Goal: Task Accomplishment & Management: Manage account settings

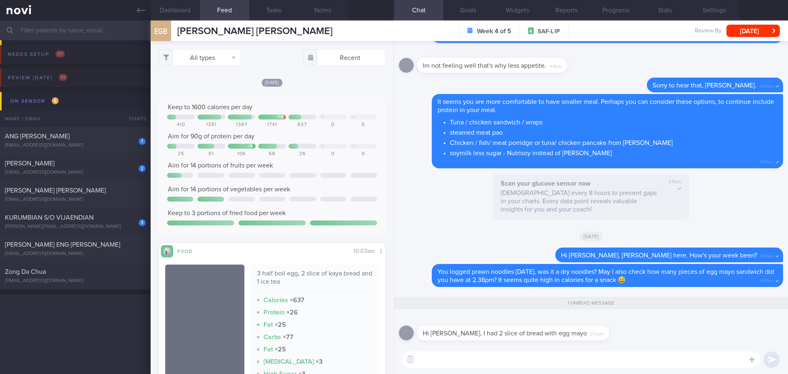
click at [135, 15] on link at bounding box center [75, 10] width 151 height 21
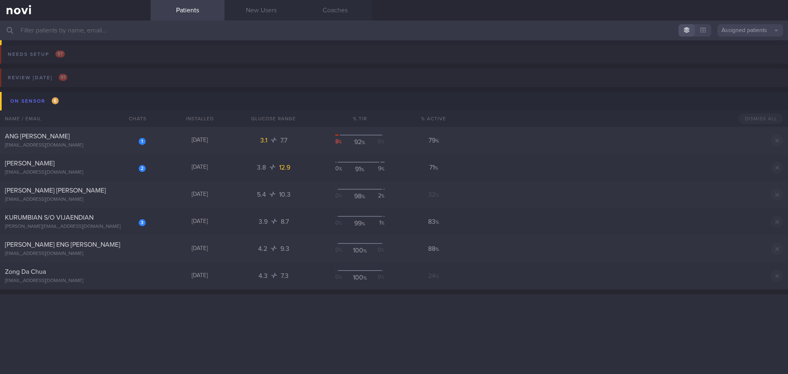
scroll to position [657, 0]
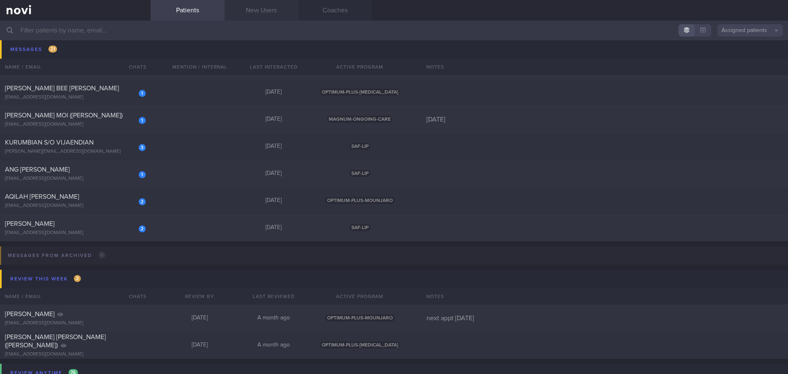
click at [265, 9] on link "New Users" at bounding box center [261, 10] width 74 height 21
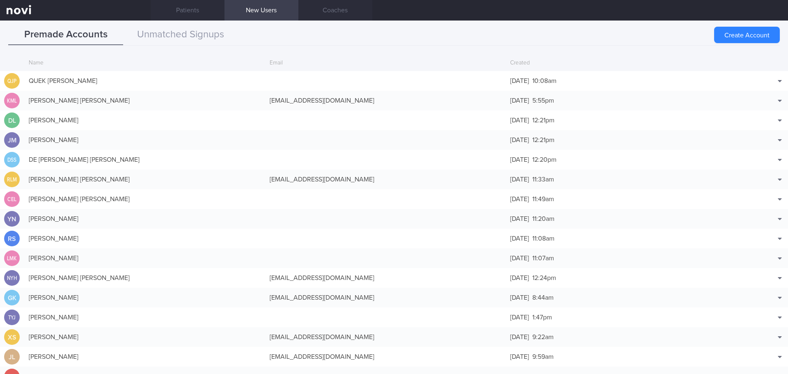
click at [279, 11] on link "New Users" at bounding box center [261, 10] width 74 height 21
click at [222, 35] on button "Unmatched Signups" at bounding box center [180, 35] width 115 height 21
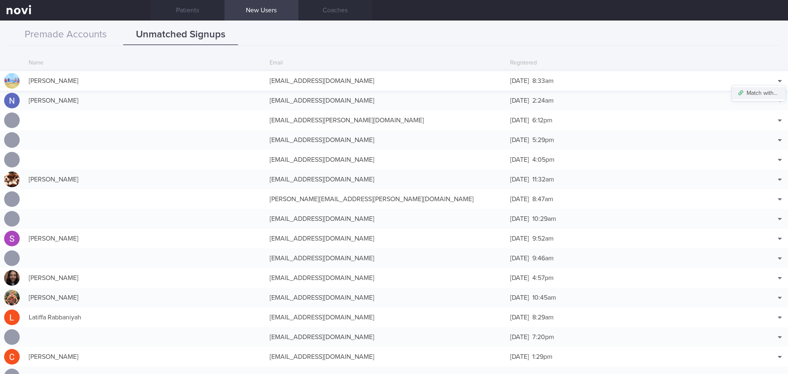
click at [764, 95] on button "Match with..." at bounding box center [759, 93] width 54 height 12
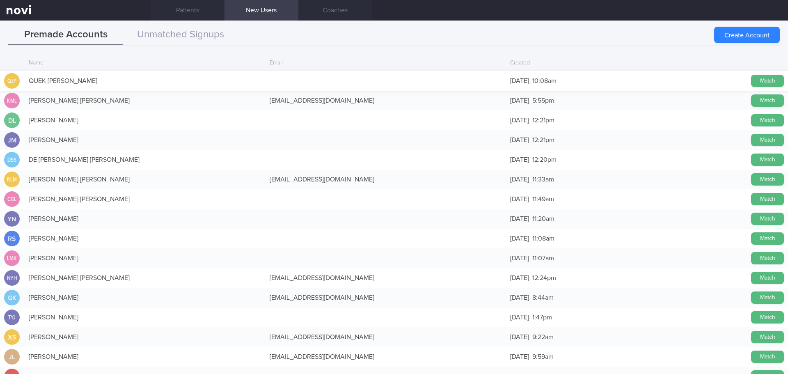
click at [753, 81] on button "Cancel" at bounding box center [767, 81] width 33 height 12
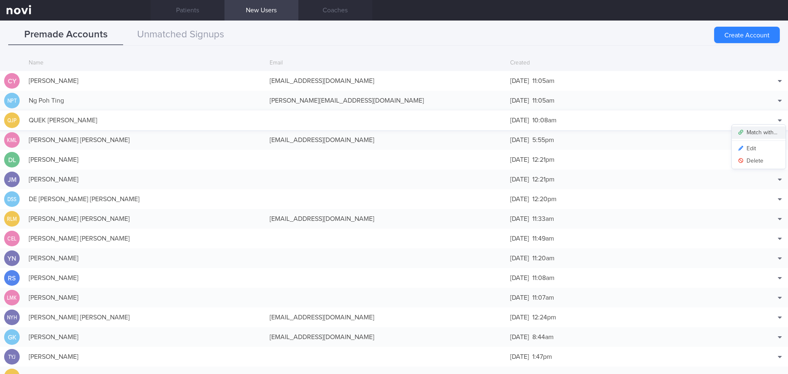
click at [764, 131] on button "Match with..." at bounding box center [759, 132] width 54 height 12
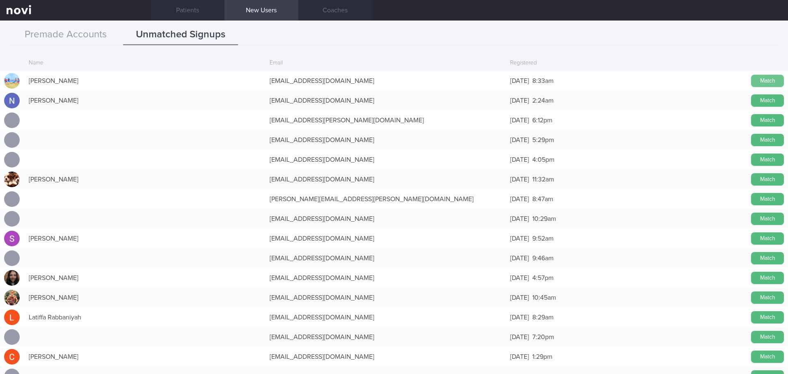
click at [755, 84] on button "Match" at bounding box center [767, 81] width 33 height 12
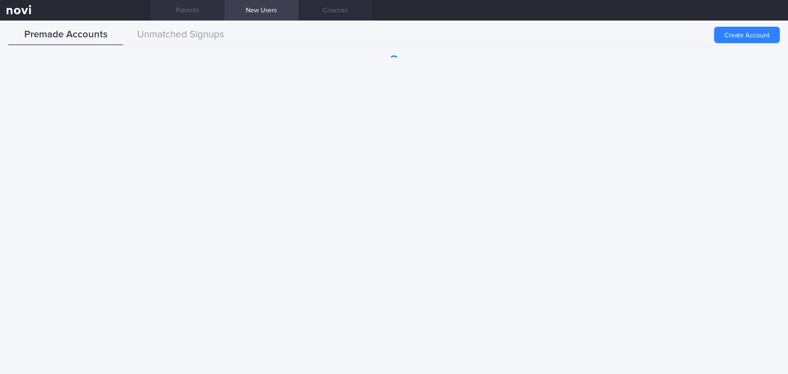
click at [197, 11] on link "Patients" at bounding box center [188, 10] width 74 height 21
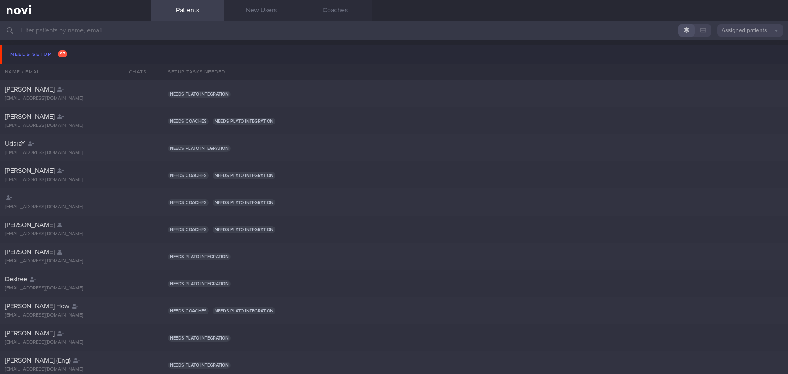
click at [66, 28] on input "text" at bounding box center [394, 31] width 788 height 20
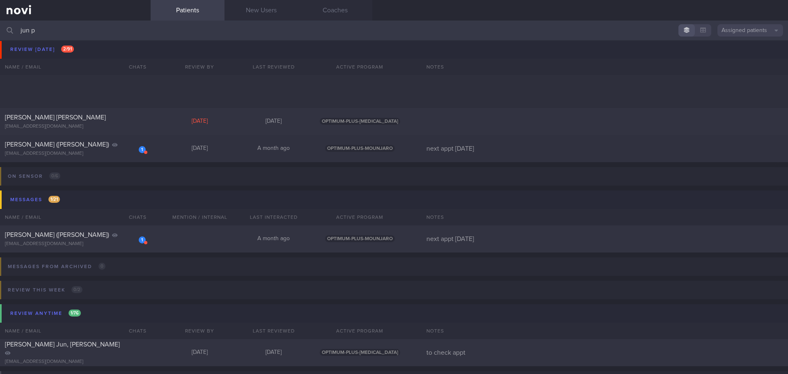
scroll to position [105, 0]
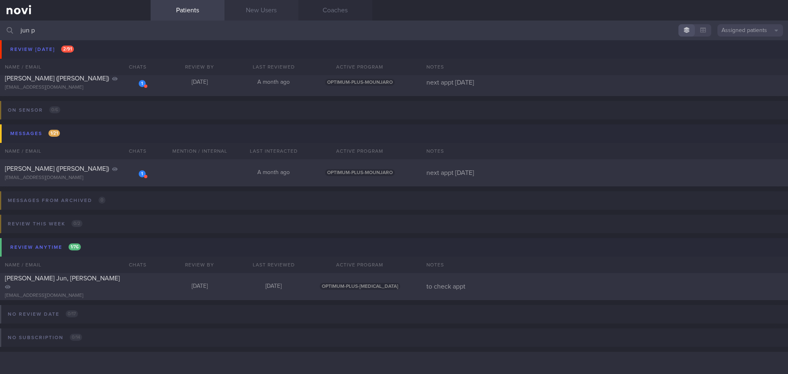
type input "jun p"
click at [240, 12] on link "New Users" at bounding box center [261, 10] width 74 height 21
click at [248, 13] on link "New Users" at bounding box center [261, 10] width 74 height 21
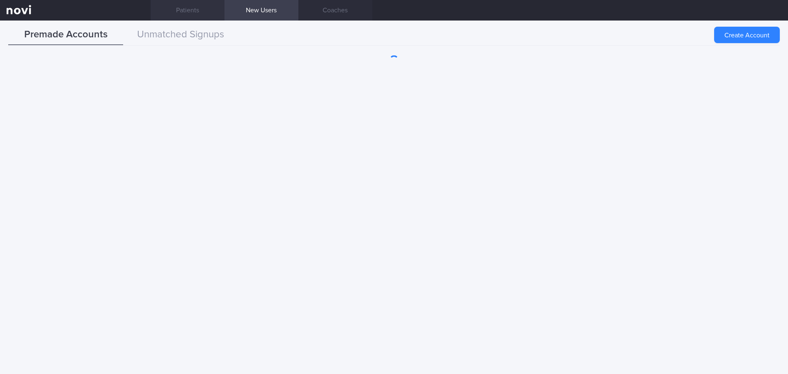
drag, startPoint x: 194, startPoint y: 13, endPoint x: 204, endPoint y: 16, distance: 11.2
click at [193, 13] on link "Patients" at bounding box center [188, 10] width 74 height 21
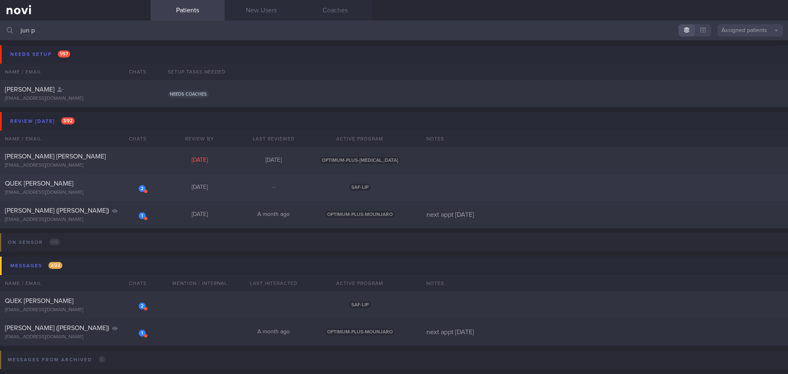
click at [128, 180] on div "2" at bounding box center [137, 185] width 18 height 13
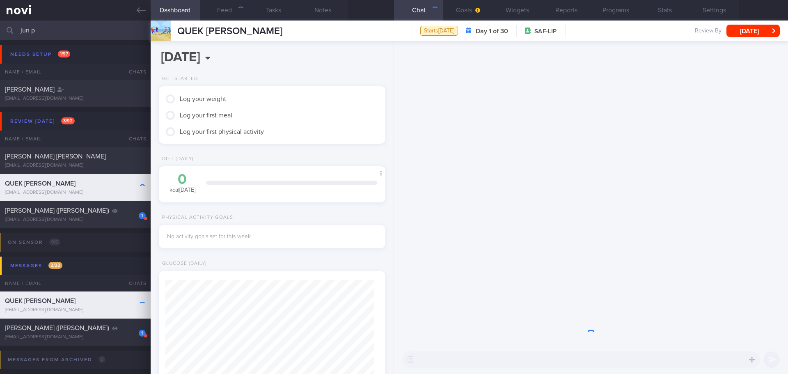
scroll to position [104, 209]
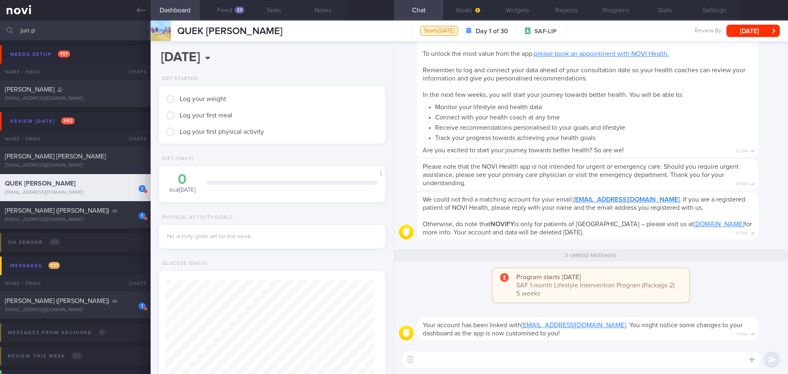
click at [489, 359] on textarea at bounding box center [581, 359] width 358 height 16
type textarea "Hi Jun Peng"
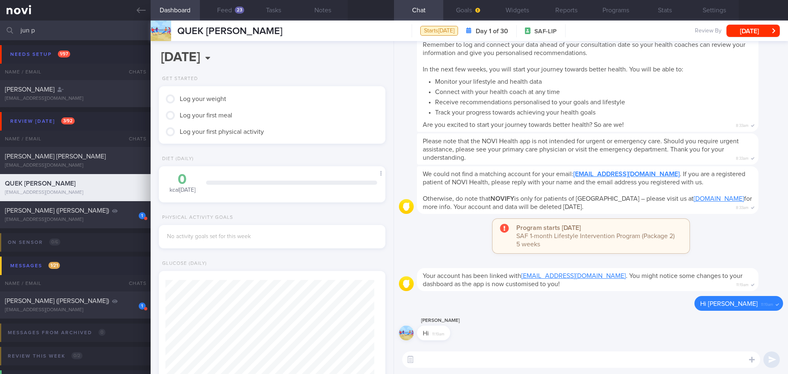
click at [761, 195] on div "We could not find a matching account for your email: quekjunpeng@gmail.com . If…" at bounding box center [600, 190] width 366 height 48
drag, startPoint x: 143, startPoint y: 14, endPoint x: 466, endPoint y: 41, distance: 324.1
click at [143, 14] on icon at bounding box center [141, 10] width 9 height 9
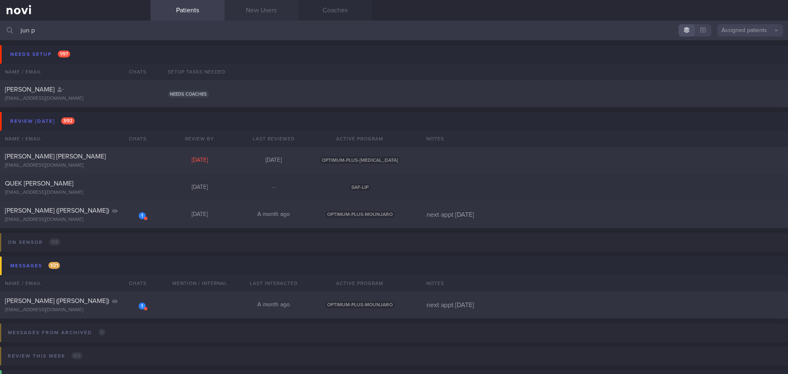
click at [264, 10] on link "New Users" at bounding box center [261, 10] width 74 height 21
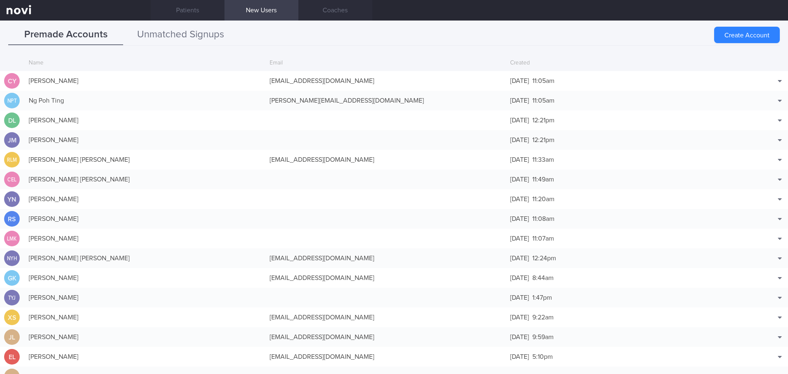
click at [167, 32] on button "Unmatched Signups" at bounding box center [180, 35] width 115 height 21
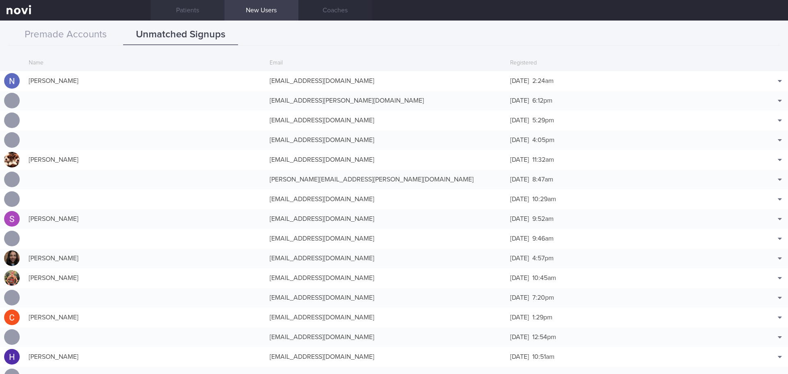
drag, startPoint x: 184, startPoint y: 11, endPoint x: 178, endPoint y: 15, distance: 7.5
click at [184, 11] on link "Patients" at bounding box center [188, 10] width 74 height 21
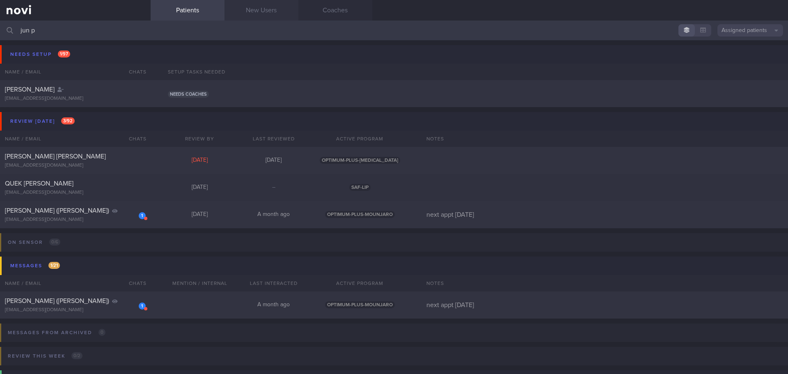
click at [243, 8] on link "New Users" at bounding box center [261, 10] width 74 height 21
click at [189, 14] on link "Patients" at bounding box center [188, 10] width 74 height 21
click at [30, 29] on input "jun p" at bounding box center [394, 31] width 788 height 20
click at [273, 13] on link "New Users" at bounding box center [261, 10] width 74 height 21
click at [270, 13] on link "New Users" at bounding box center [261, 10] width 74 height 21
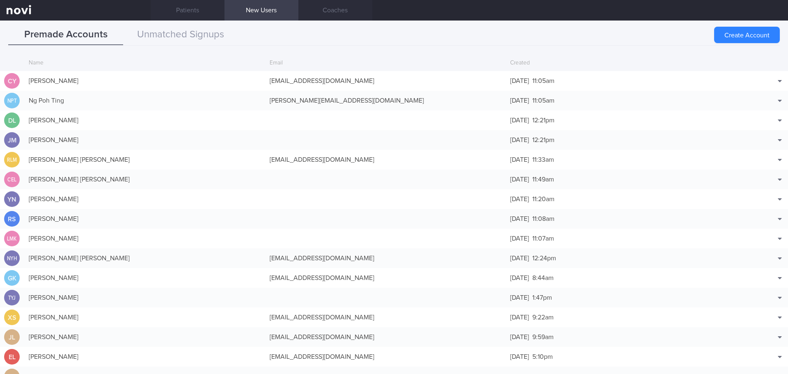
click at [258, 51] on div "Create Account Name Email Created CY Chloe Yip cyipwl1@gmail.com 5 Sep 2025 11:…" at bounding box center [394, 211] width 788 height 325
click at [277, 28] on div "Premade Accounts Unmatched Signups" at bounding box center [393, 35] width 771 height 21
click at [751, 30] on button "Create Account" at bounding box center [747, 35] width 66 height 16
click at [721, 36] on div "Create Account" at bounding box center [747, 35] width 66 height 16
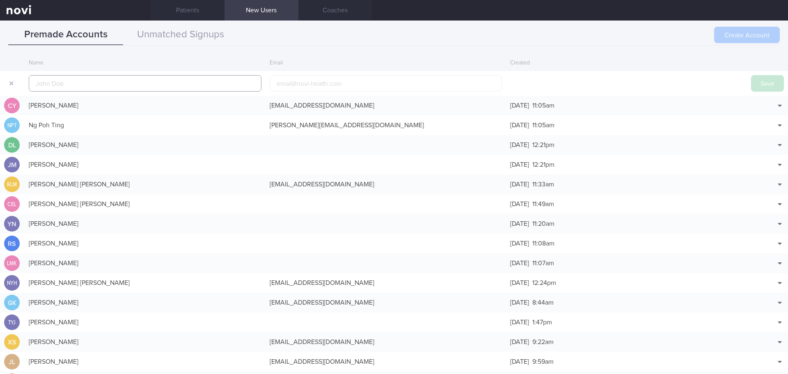
scroll to position [20, 0]
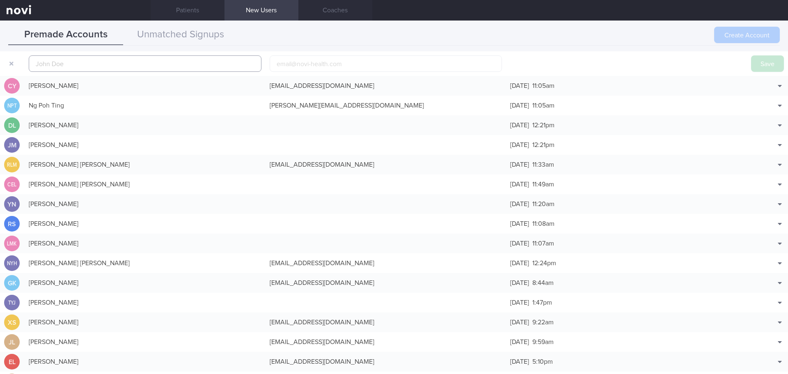
click at [159, 61] on input "text" at bounding box center [145, 63] width 233 height 16
paste input "[PERSON_NAME]"
type input "[PERSON_NAME]"
click at [758, 64] on button "Save" at bounding box center [767, 63] width 33 height 16
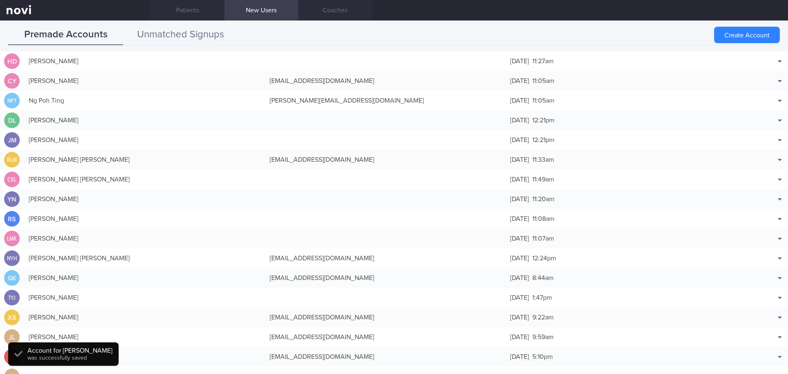
click at [186, 36] on button "Unmatched Signups" at bounding box center [180, 35] width 115 height 21
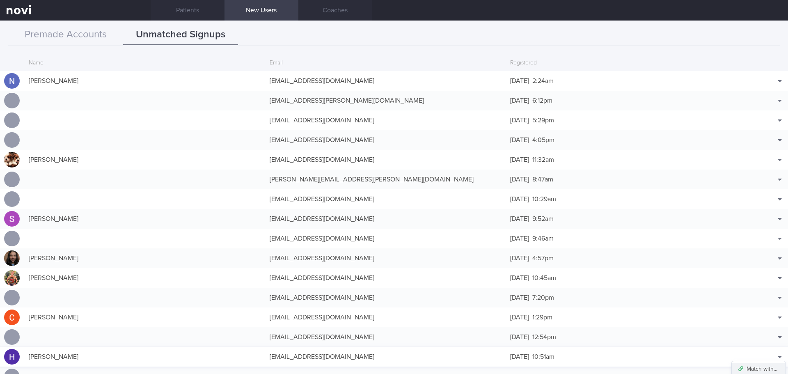
click at [763, 365] on button "Match with..." at bounding box center [759, 369] width 54 height 12
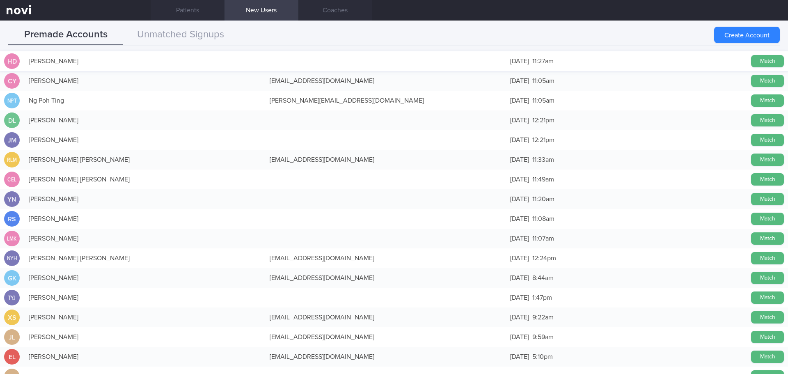
click at [764, 59] on button "Match" at bounding box center [767, 61] width 33 height 12
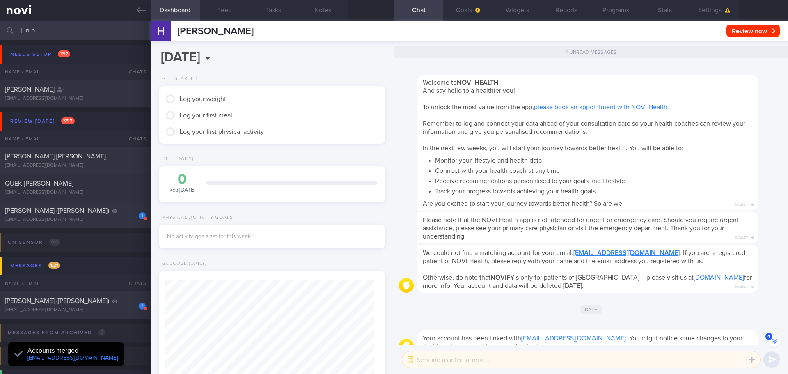
scroll to position [-13, 0]
click at [411, 362] on button "button" at bounding box center [410, 359] width 15 height 15
click at [702, 18] on button "Settings" at bounding box center [713, 10] width 49 height 21
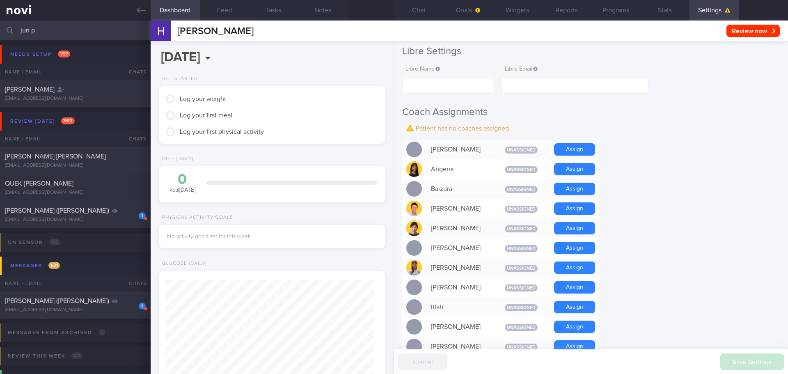
scroll to position [205, 0]
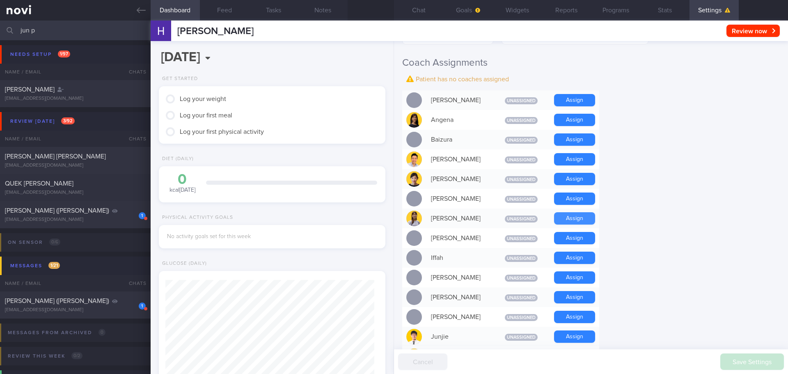
click at [573, 218] on button "Assign" at bounding box center [574, 218] width 41 height 12
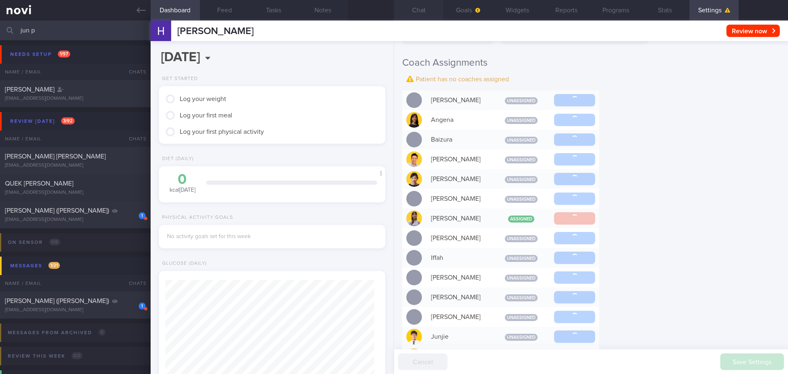
click at [418, 9] on button "Chat" at bounding box center [418, 10] width 49 height 21
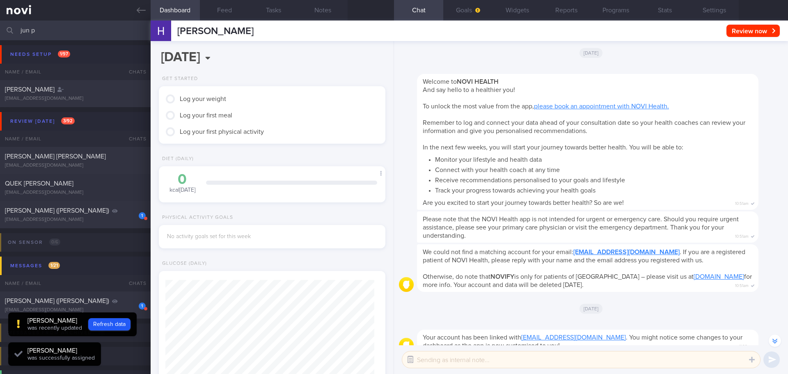
scroll to position [104, 209]
click at [410, 359] on button "button" at bounding box center [410, 359] width 15 height 15
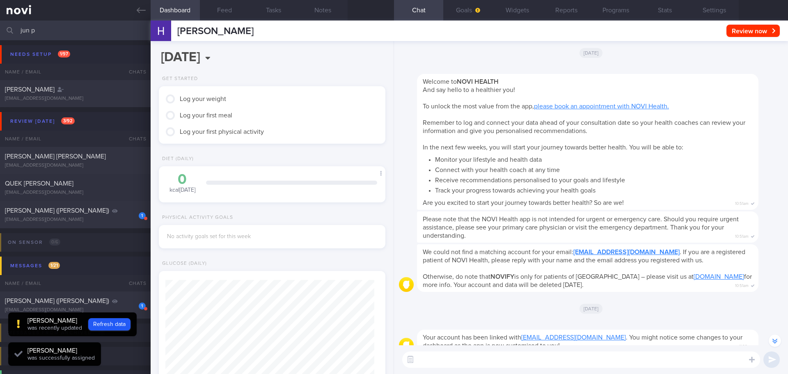
drag, startPoint x: 421, startPoint y: 359, endPoint x: 425, endPoint y: 358, distance: 4.8
click at [425, 358] on textarea at bounding box center [581, 359] width 358 height 16
type textarea "Hi"
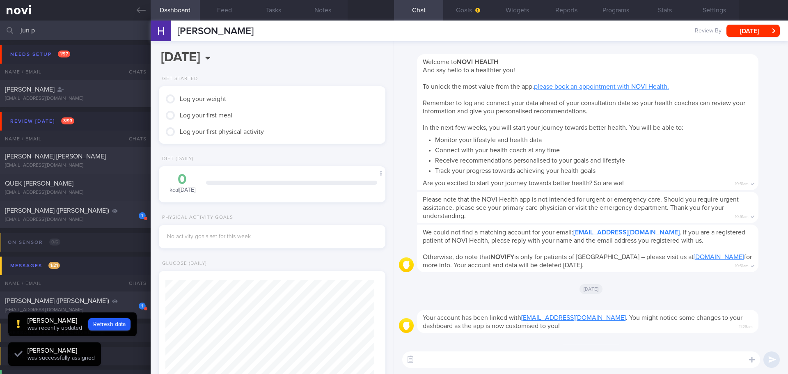
scroll to position [0, 0]
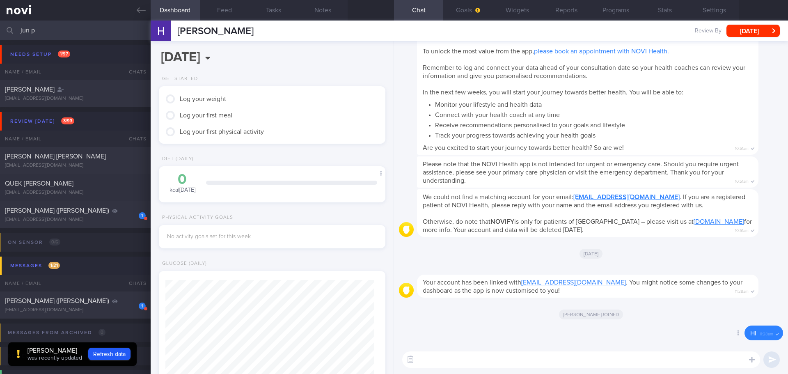
click at [566, 341] on div "Delete Hi 11:28am" at bounding box center [591, 335] width 384 height 20
click at [430, 359] on textarea at bounding box center [581, 359] width 358 height 16
click at [463, 14] on button "Goals" at bounding box center [467, 10] width 49 height 21
